Goal: Task Accomplishment & Management: Use online tool/utility

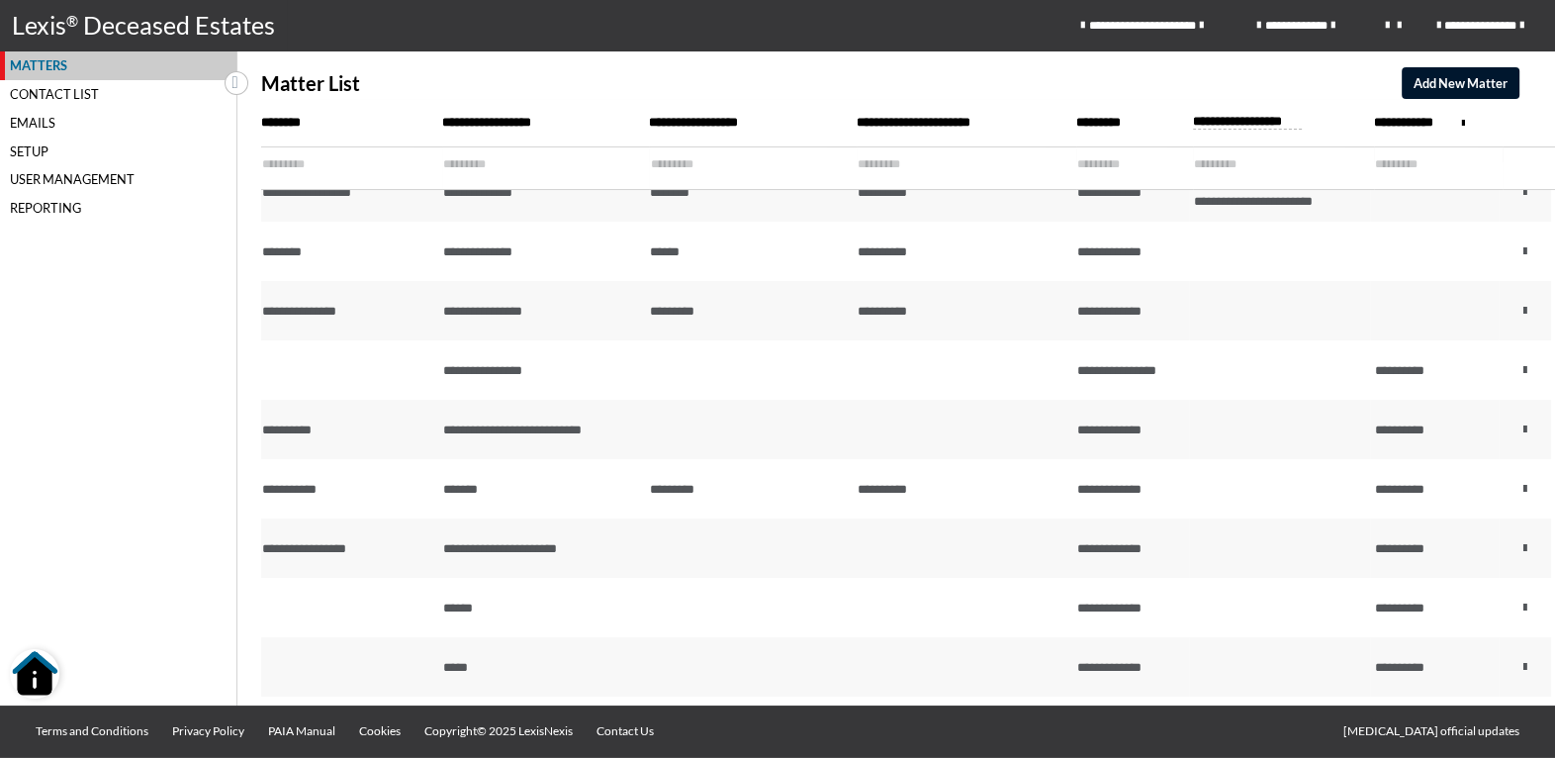
scroll to position [288, 0]
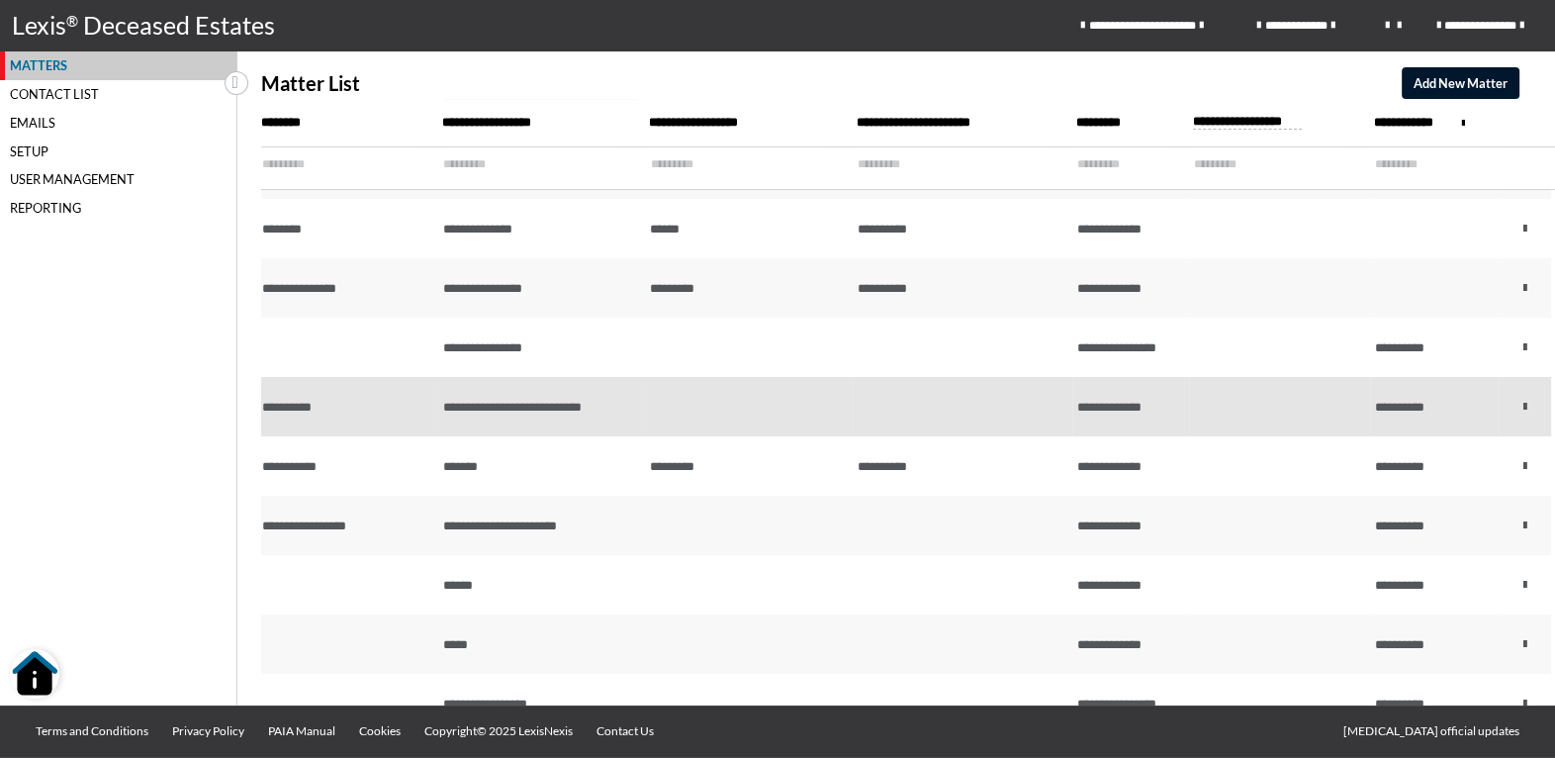
click at [652, 401] on td at bounding box center [748, 406] width 207 height 59
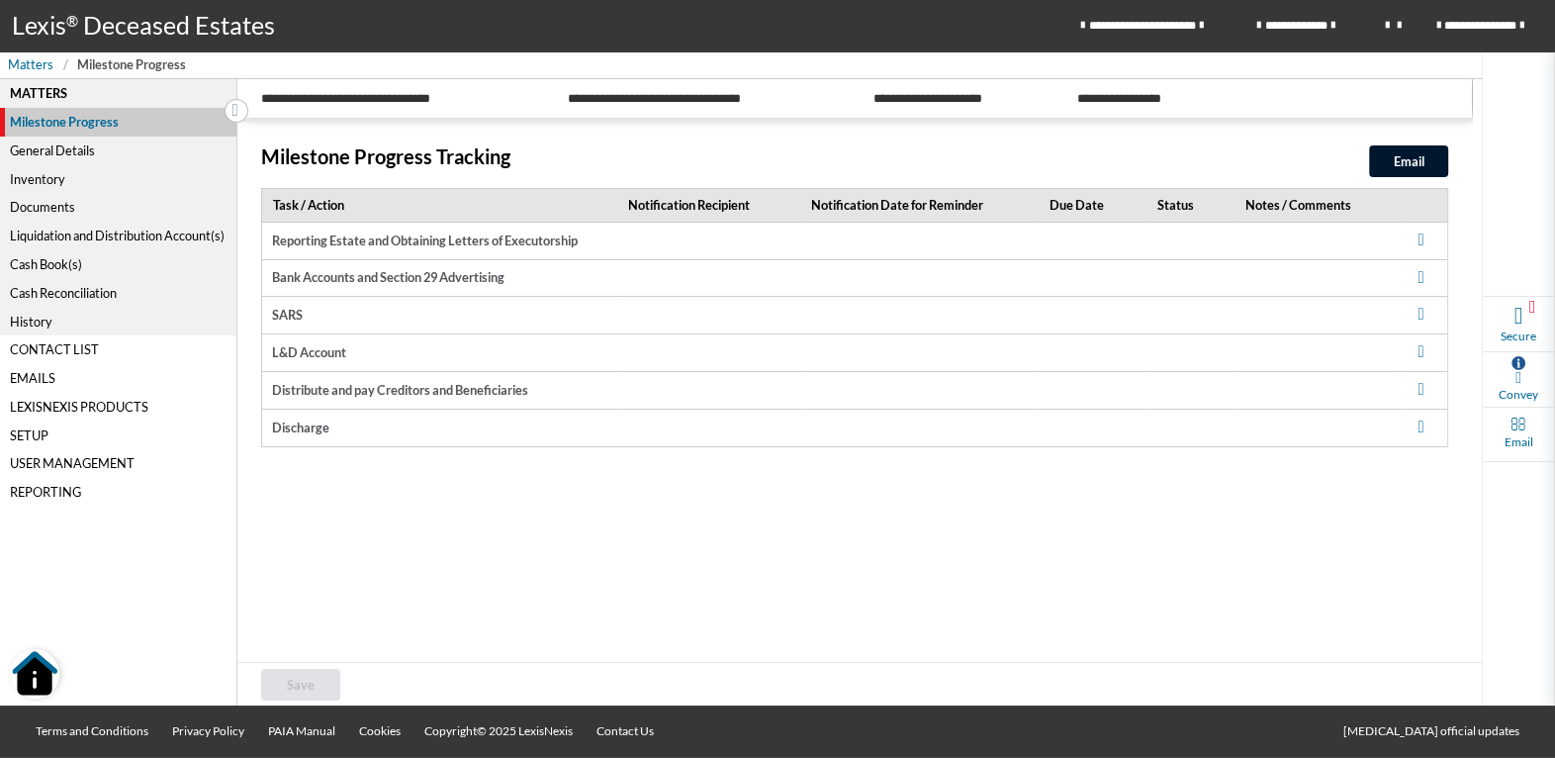
click at [59, 295] on div "Cash Reconciliation" at bounding box center [118, 292] width 236 height 29
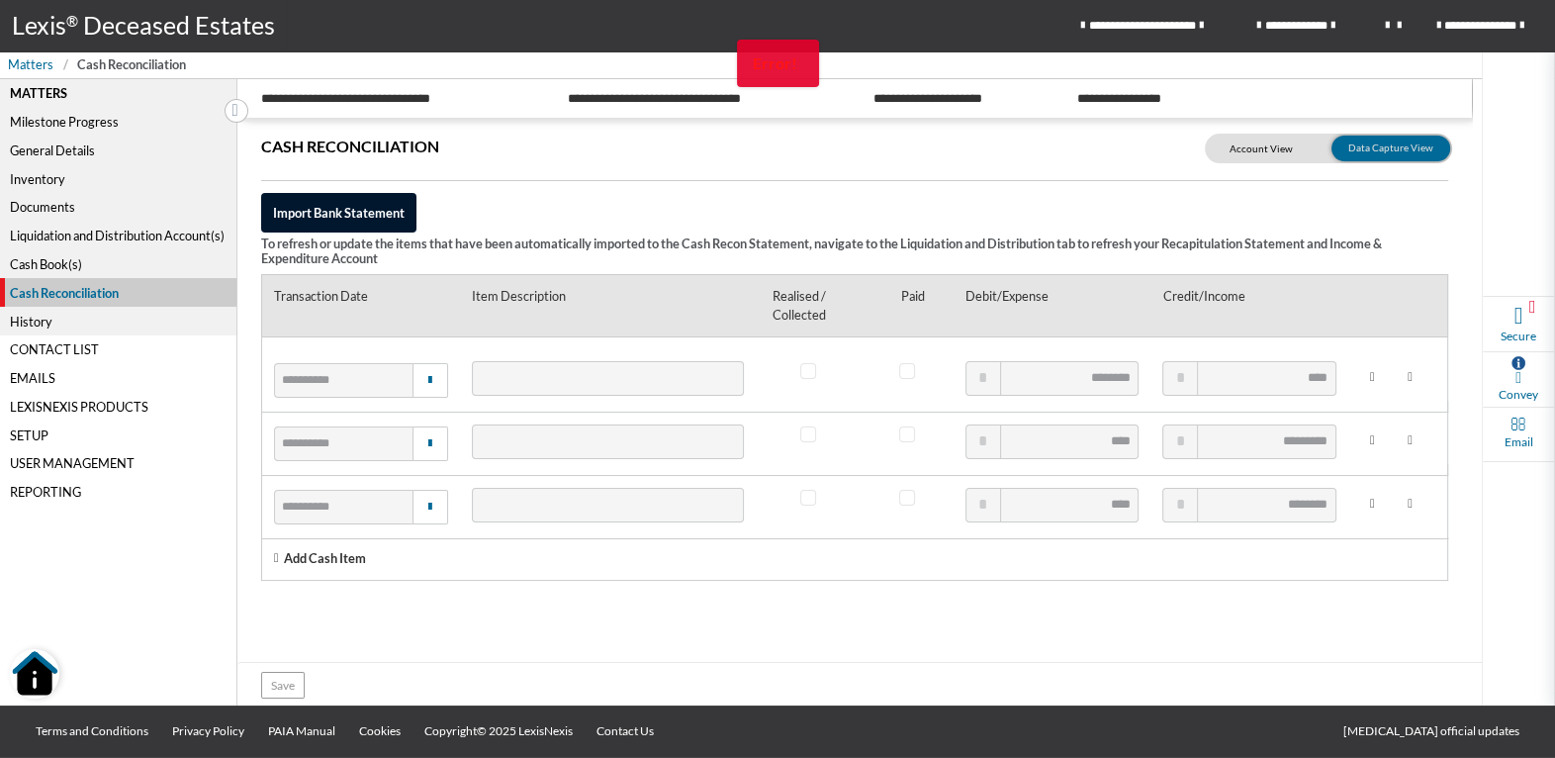
click at [770, 62] on strong "Error!" at bounding box center [775, 62] width 45 height 19
click at [50, 257] on div "Cash Book(s)" at bounding box center [118, 264] width 236 height 29
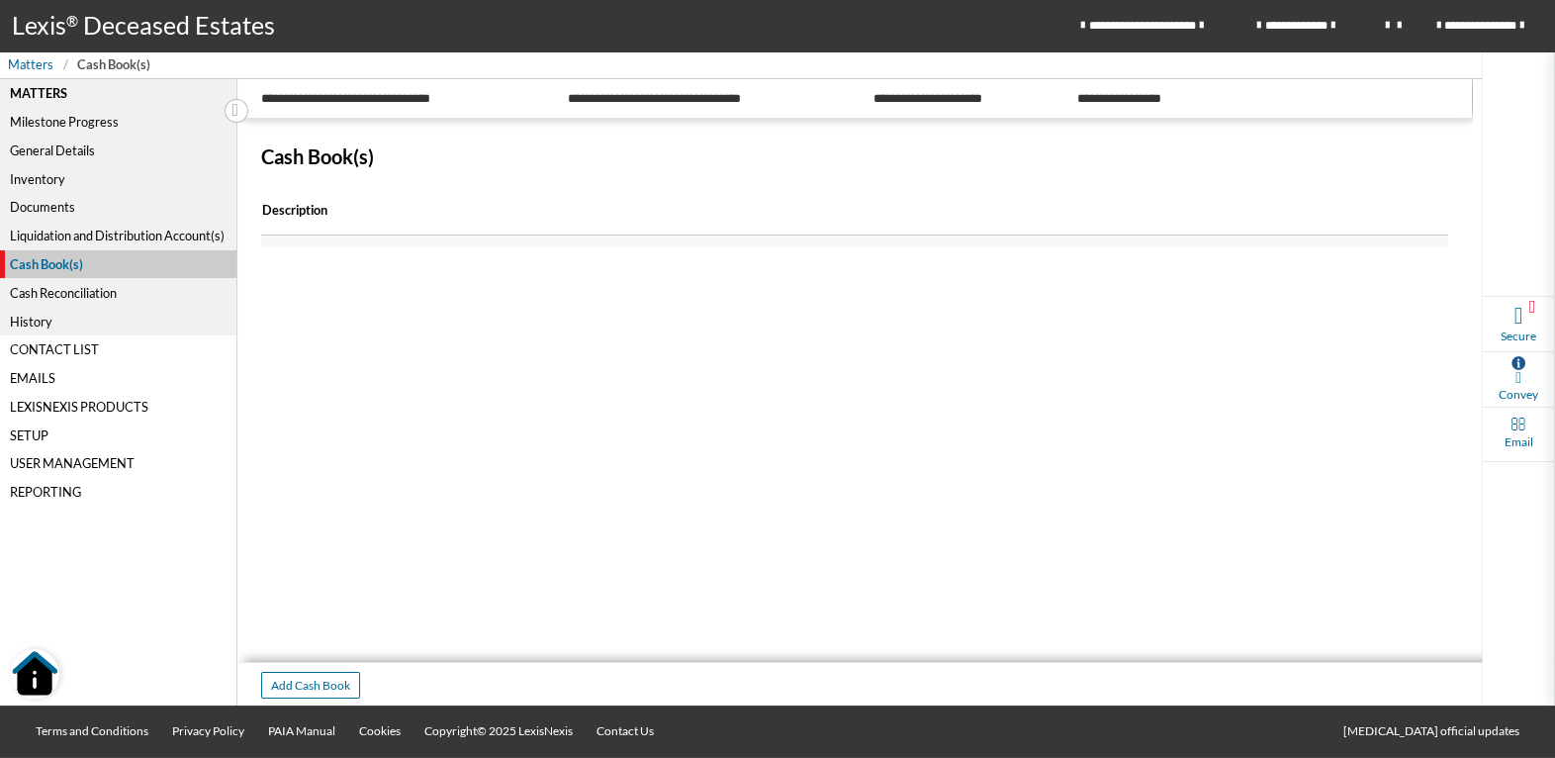
click at [49, 289] on div "Cash Reconciliation" at bounding box center [118, 292] width 236 height 29
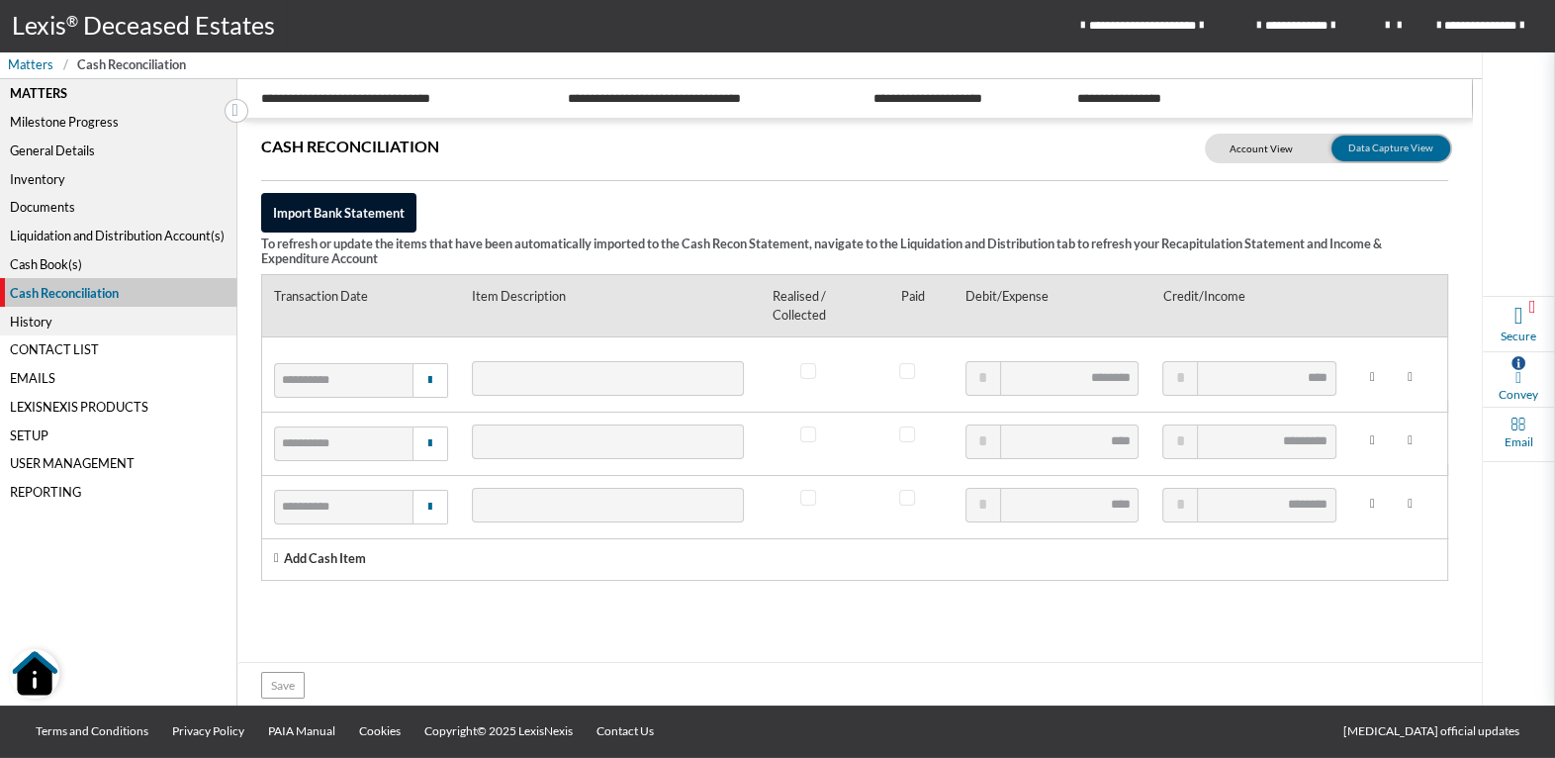
click at [36, 258] on div "Cash Book(s)" at bounding box center [118, 264] width 236 height 29
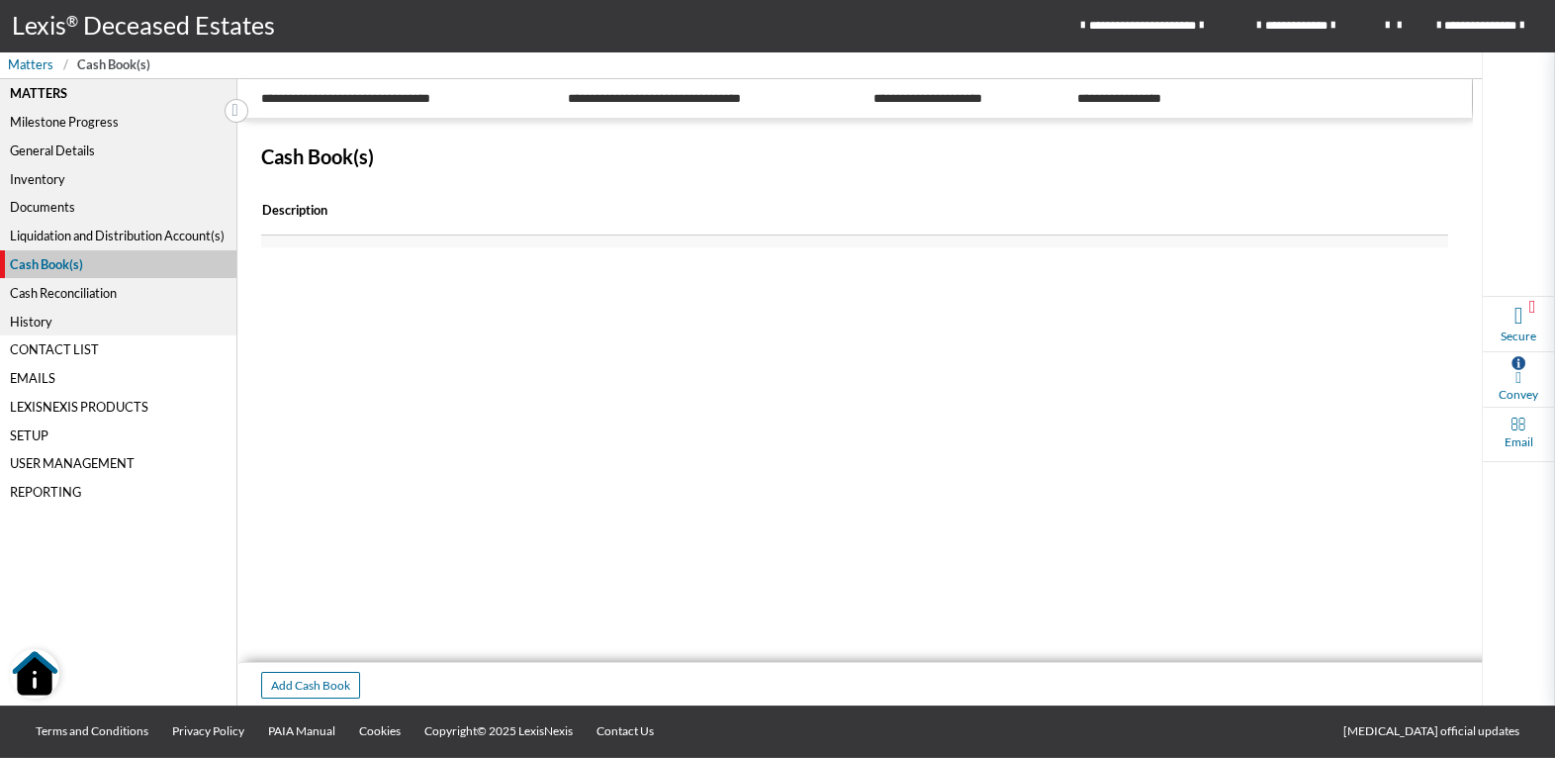
click at [57, 289] on div "Cash Reconciliation" at bounding box center [118, 292] width 236 height 29
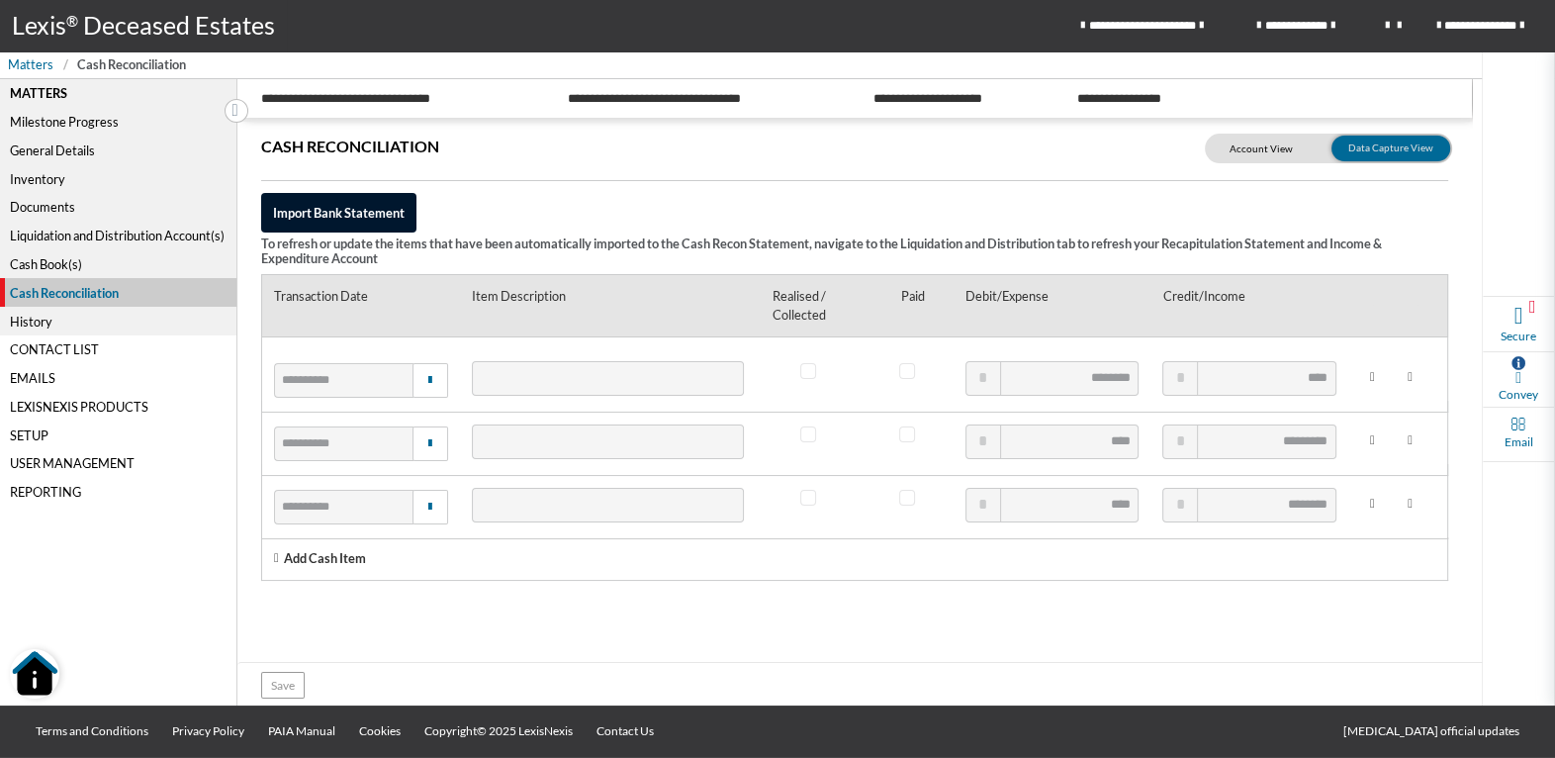
click at [191, 668] on div "Matters Milestone Progress General Details Inventory Documents Liquidation and …" at bounding box center [118, 392] width 237 height 627
click at [69, 263] on div "Cash Book(s)" at bounding box center [118, 264] width 236 height 29
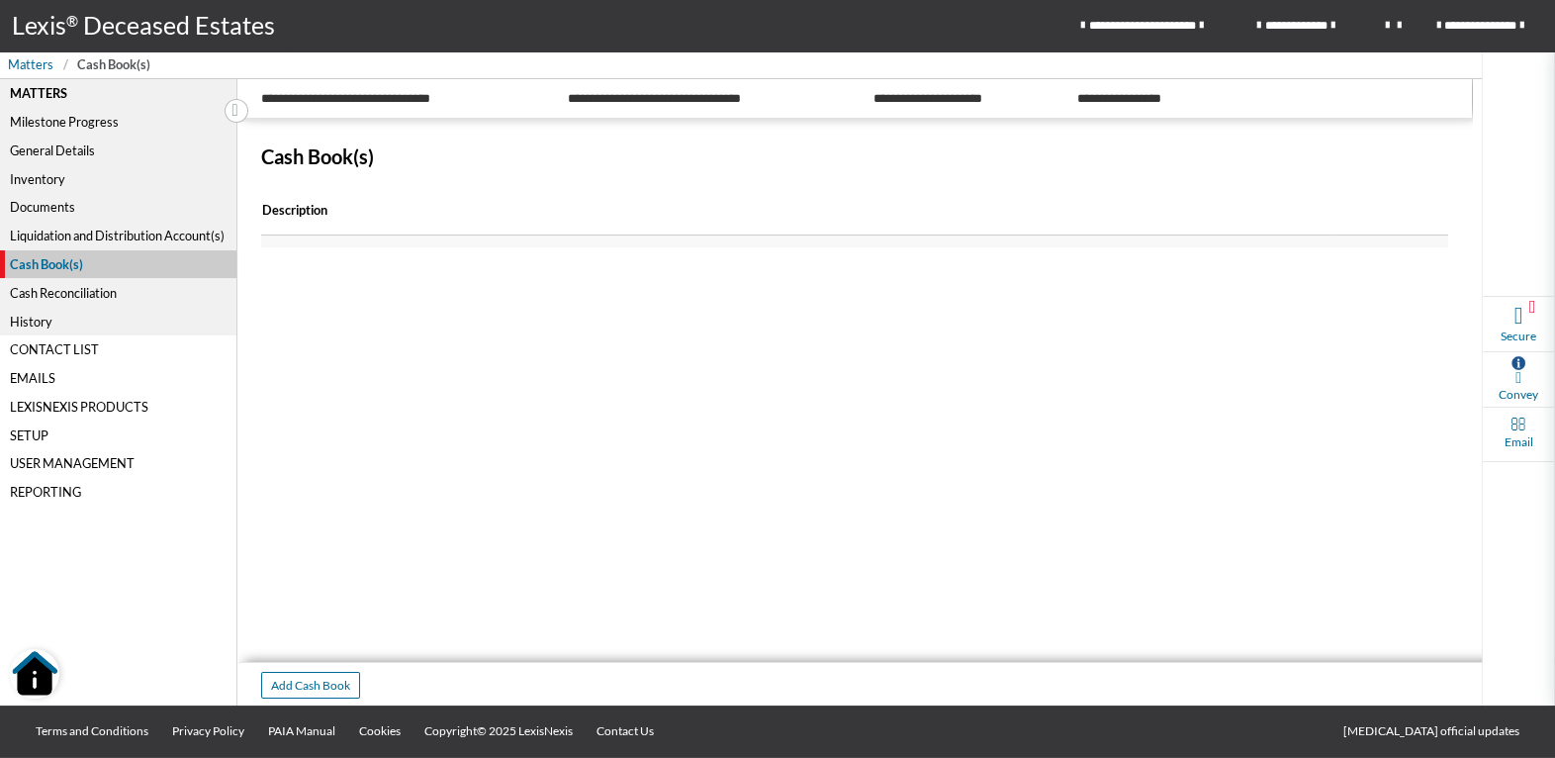
click at [70, 291] on div "Cash Reconciliation" at bounding box center [118, 292] width 236 height 29
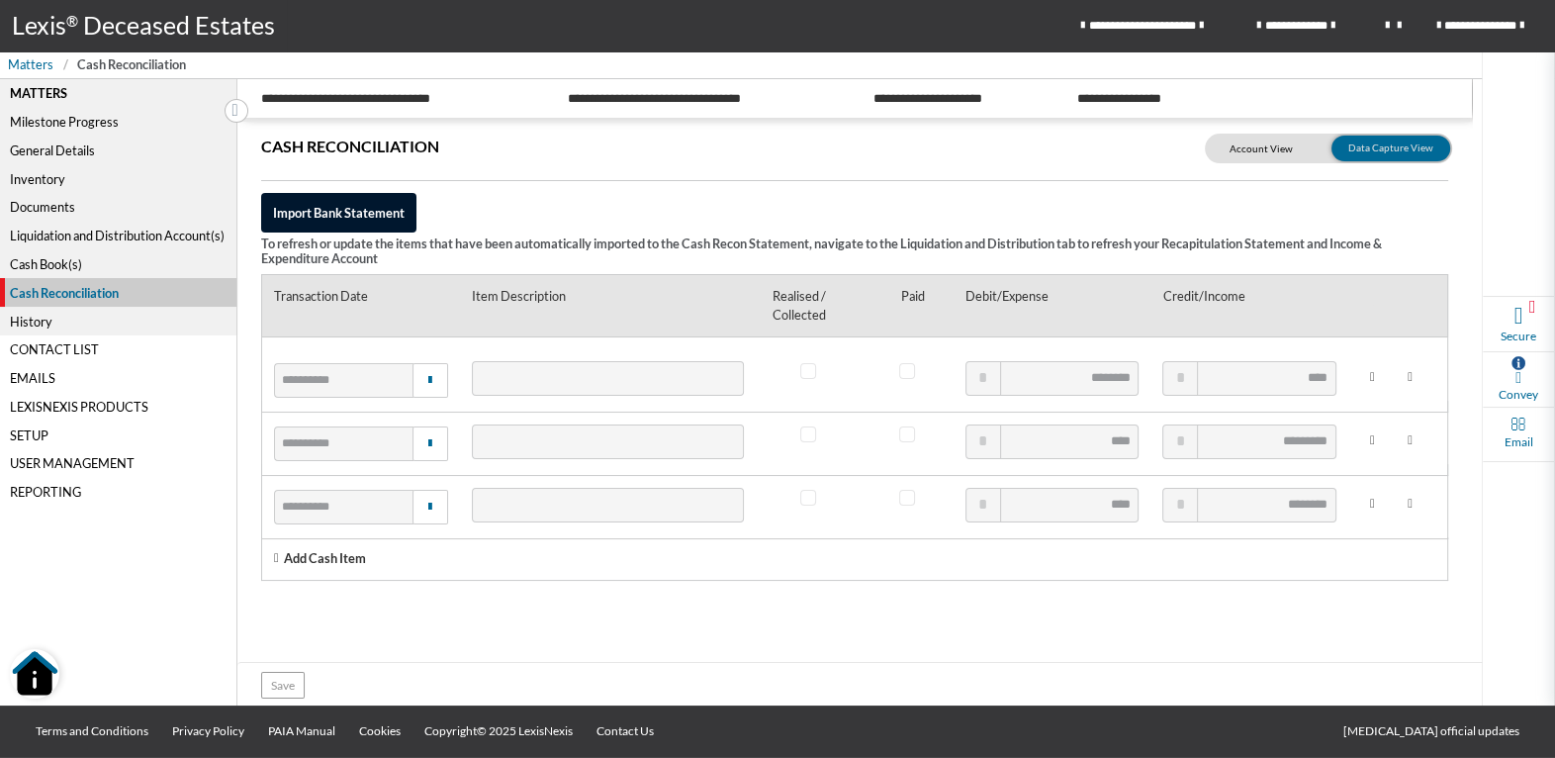
click at [63, 266] on div "Cash Book(s)" at bounding box center [118, 264] width 236 height 29
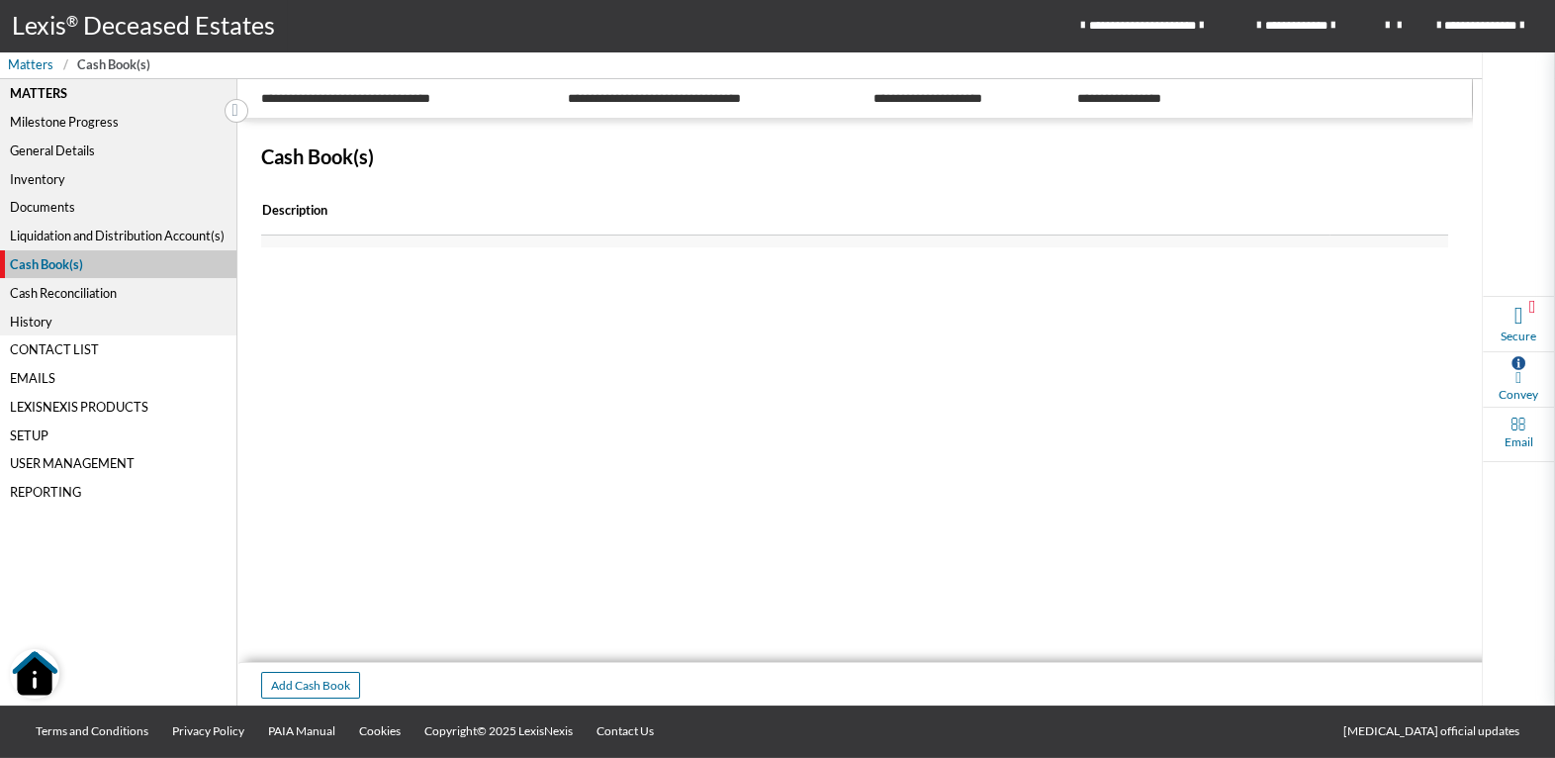
click at [58, 287] on div "Cash Reconciliation" at bounding box center [118, 292] width 236 height 29
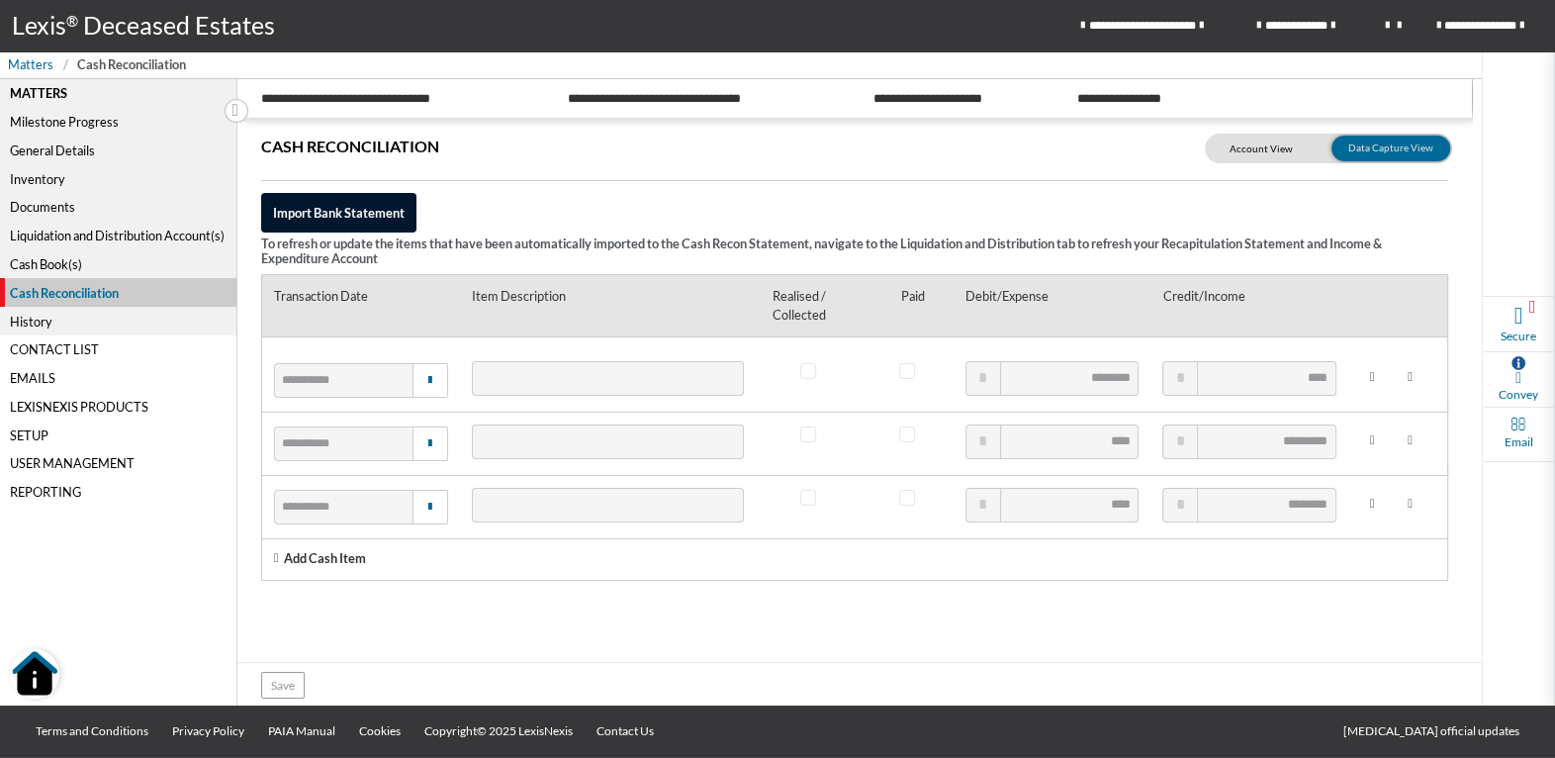
click at [1377, 377] on icon at bounding box center [1372, 377] width 24 height 32
click at [1376, 377] on icon at bounding box center [1372, 377] width 24 height 32
